Goal: Task Accomplishment & Management: Complete application form

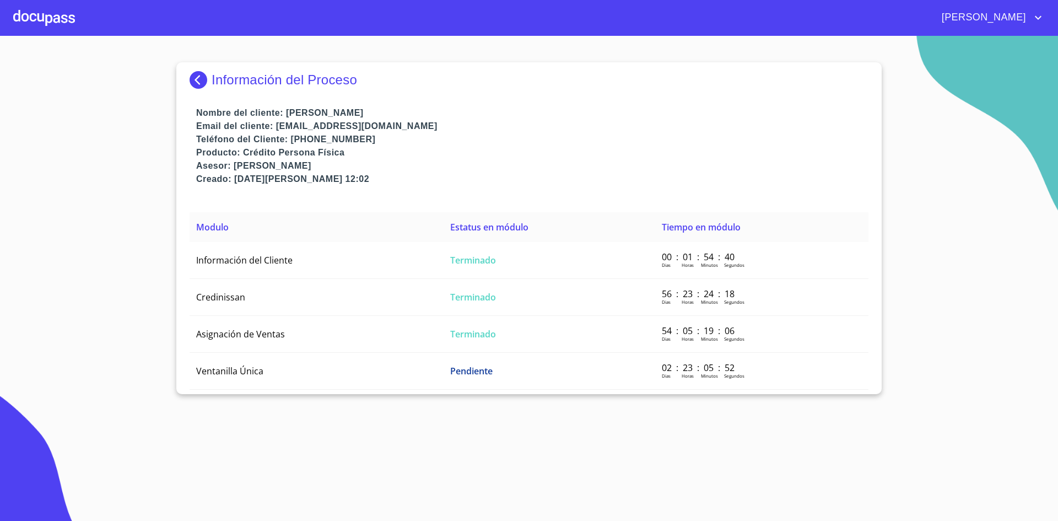
click at [43, 13] on div at bounding box center [44, 17] width 62 height 35
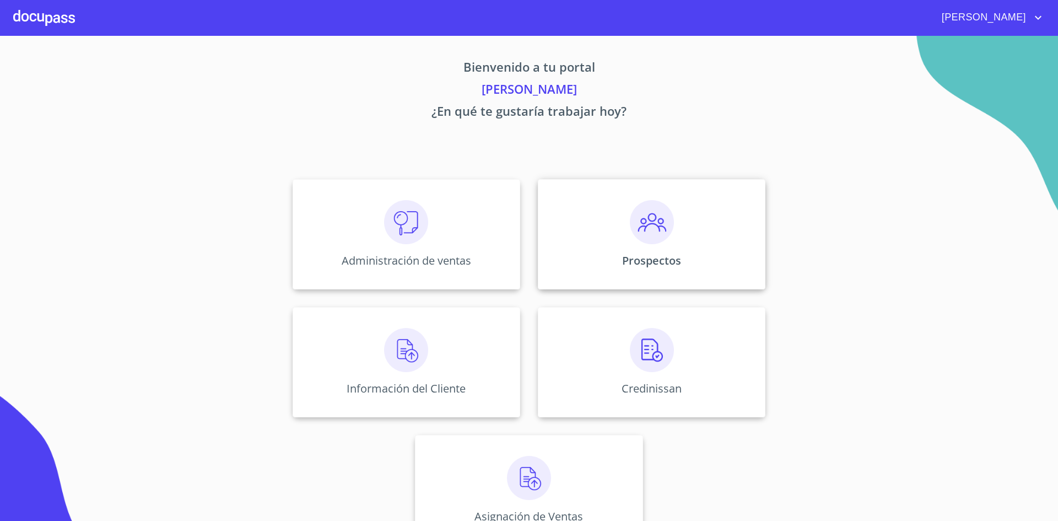
click at [664, 227] on img at bounding box center [652, 222] width 44 height 44
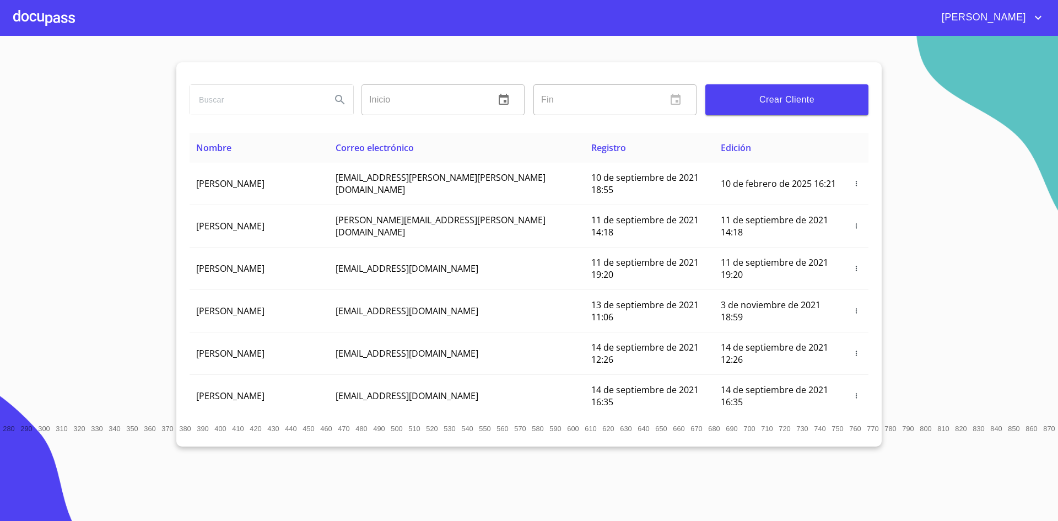
click at [756, 93] on span "Crear Cliente" at bounding box center [787, 99] width 146 height 15
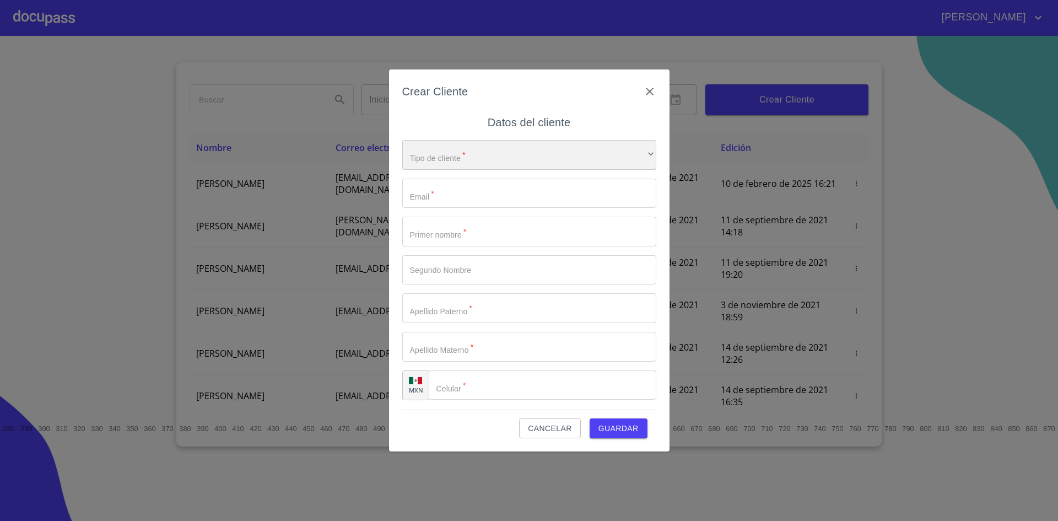
click at [462, 160] on div "​" at bounding box center [529, 155] width 254 height 30
click at [471, 162] on li "Persona Física" at bounding box center [525, 163] width 246 height 20
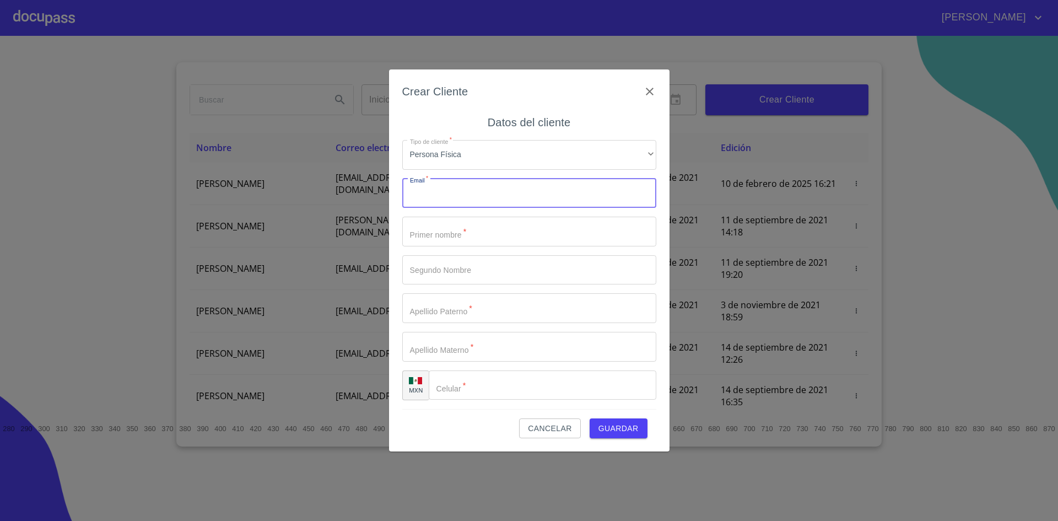
click at [469, 187] on input "Tipo de cliente   *" at bounding box center [529, 194] width 254 height 30
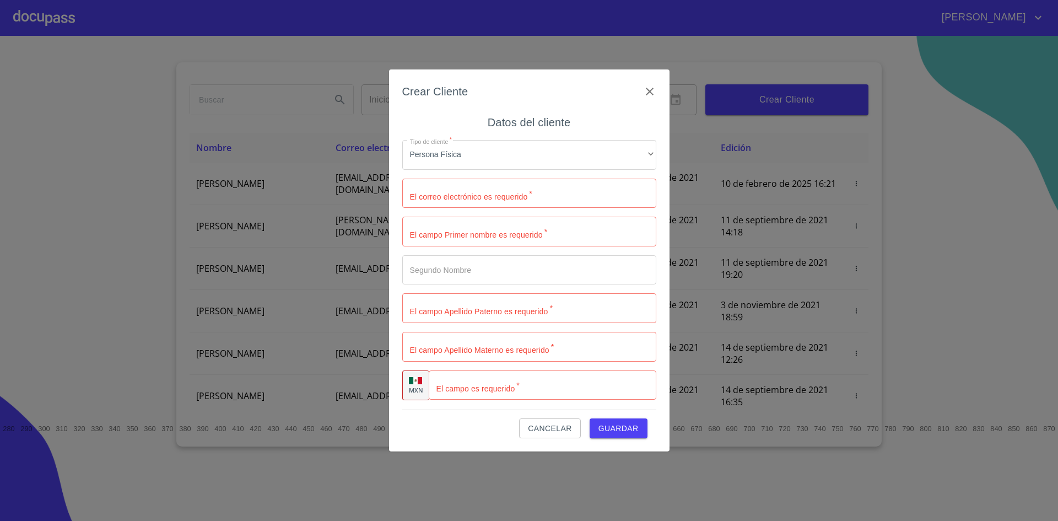
scroll to position [72, 0]
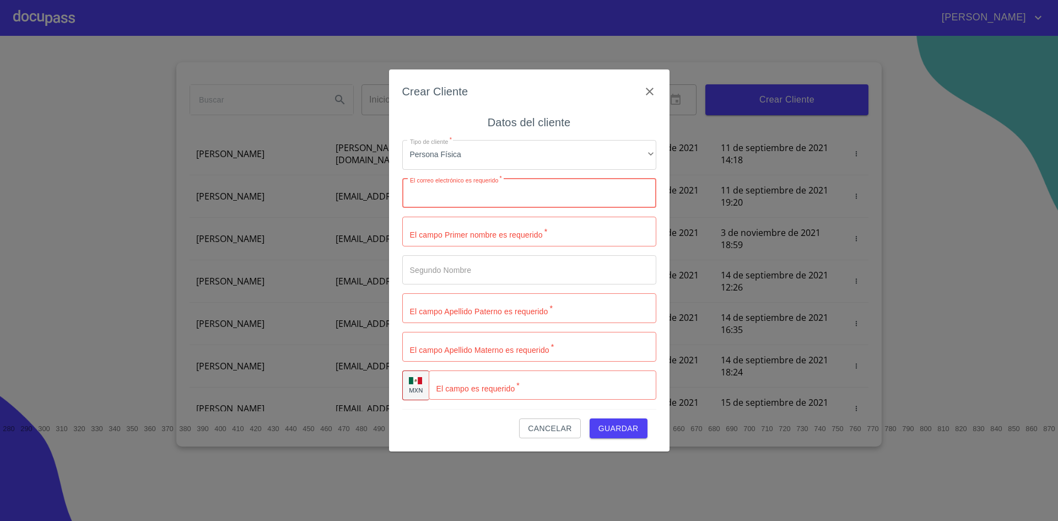
click at [483, 187] on input "Tipo de cliente   *" at bounding box center [529, 194] width 254 height 30
type input "J"
type input "juanfrarom"
click at [468, 238] on input "Tipo de cliente   *" at bounding box center [529, 232] width 254 height 30
